Goal: Check status: Check status

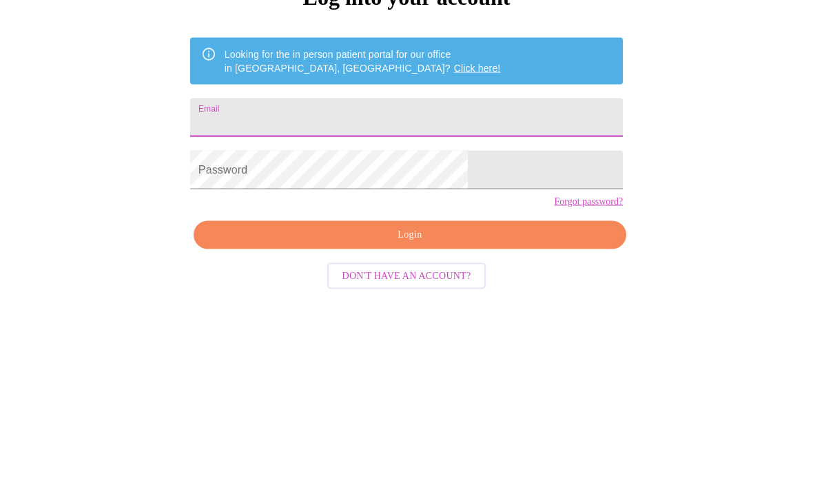
scroll to position [189, 0]
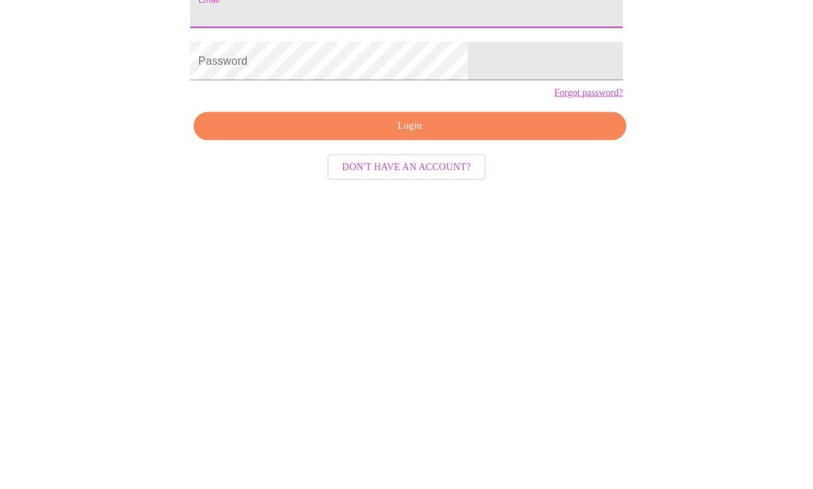
type input "debbi.j.c61@gmail.com"
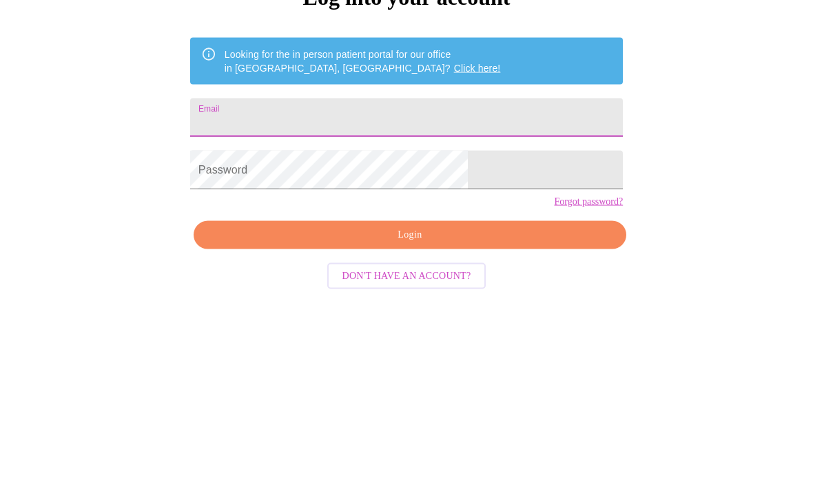
type input "debbi.j.c61@gmail.com"
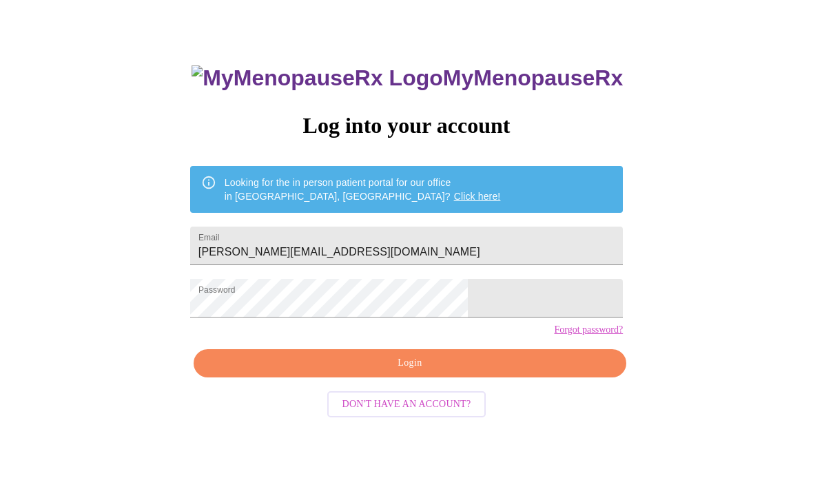
click at [349, 373] on span "Login" at bounding box center [409, 363] width 401 height 17
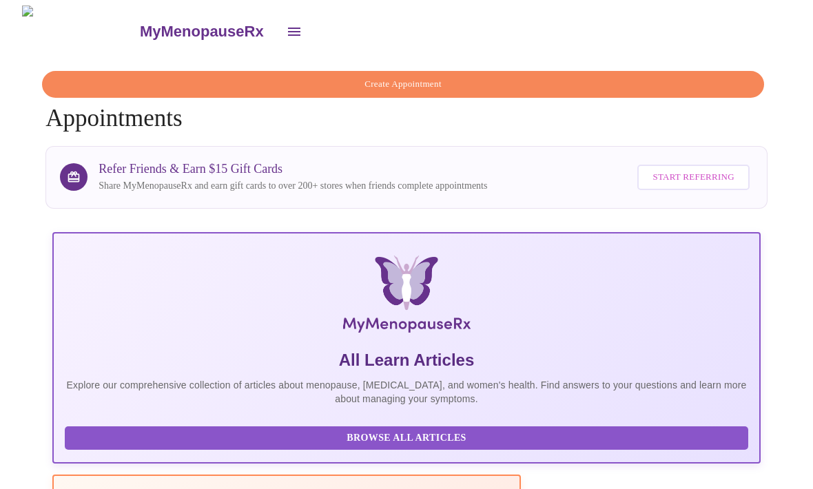
click at [286, 32] on icon "open drawer" at bounding box center [294, 31] width 17 height 17
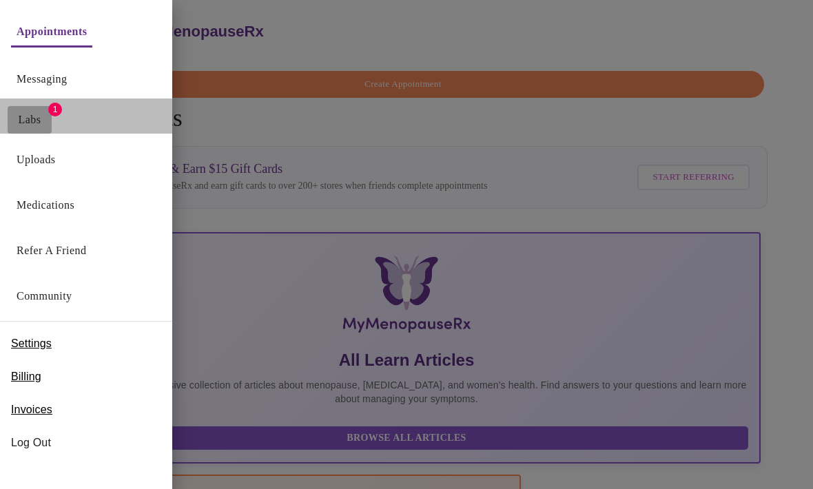
click at [32, 118] on link "Labs" at bounding box center [30, 119] width 23 height 19
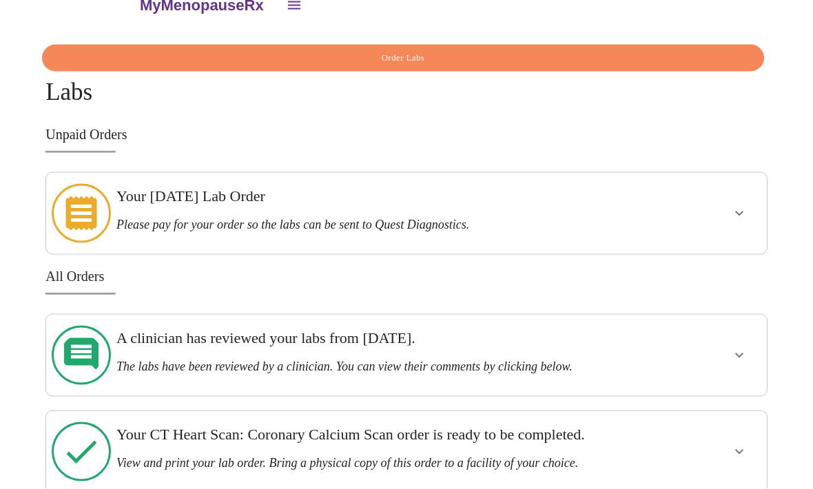
scroll to position [62, 0]
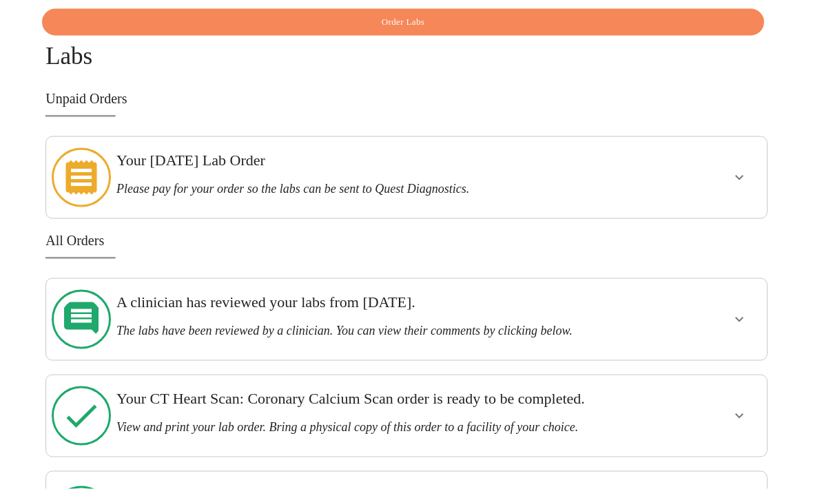
click at [166, 324] on h3 "The labs have been reviewed by a clinician. You can view their comments by clic…" at bounding box center [371, 331] width 510 height 14
click at [222, 324] on h3 "The labs have been reviewed by a clinician. You can view their comments by clic…" at bounding box center [371, 331] width 510 height 14
click at [736, 311] on button "show more" at bounding box center [739, 319] width 33 height 33
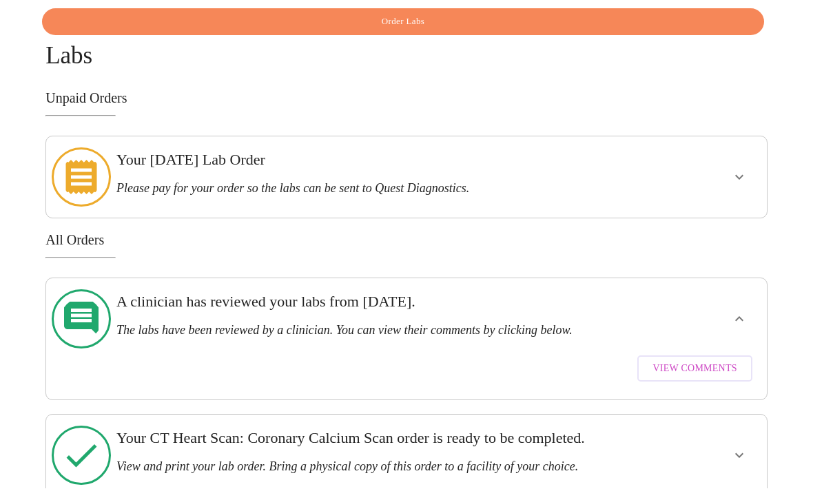
scroll to position [63, 0]
click at [701, 360] on span "View Comments" at bounding box center [694, 368] width 84 height 17
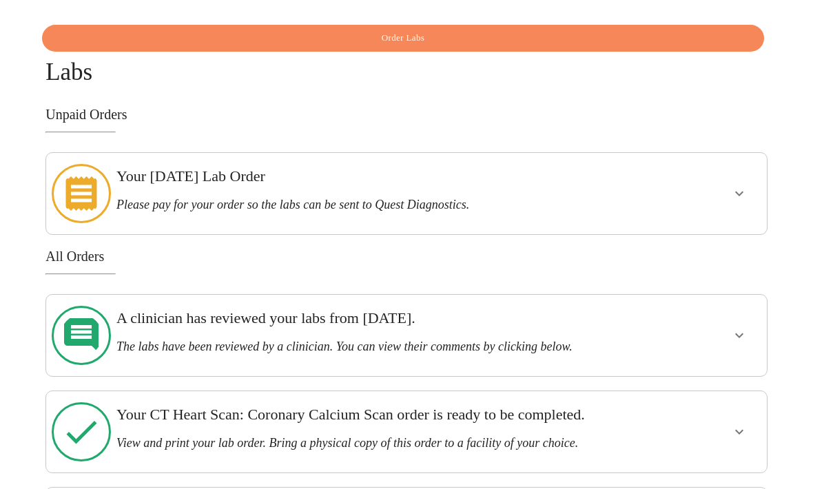
scroll to position [45, 0]
